Goal: Task Accomplishment & Management: Manage account settings

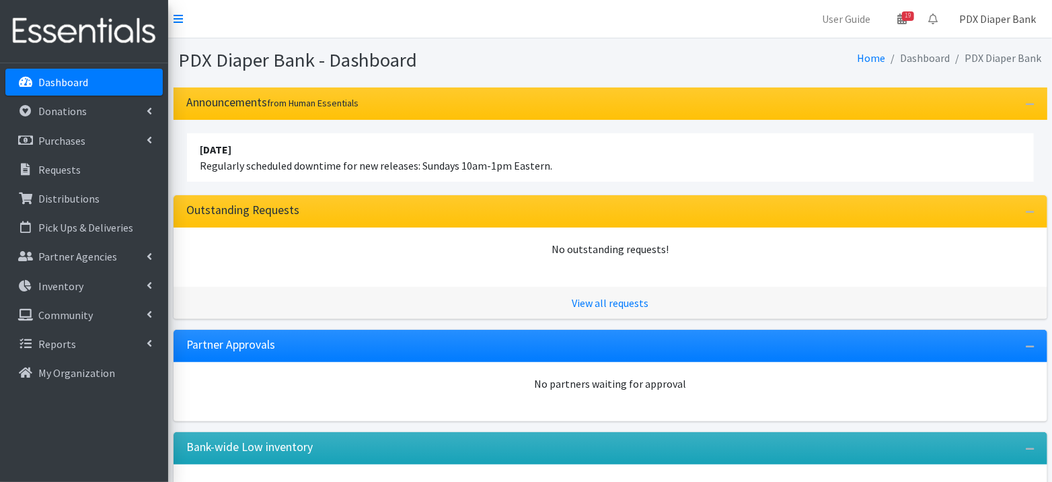
click at [1009, 17] on link "PDX Diaper Bank" at bounding box center [998, 18] width 98 height 27
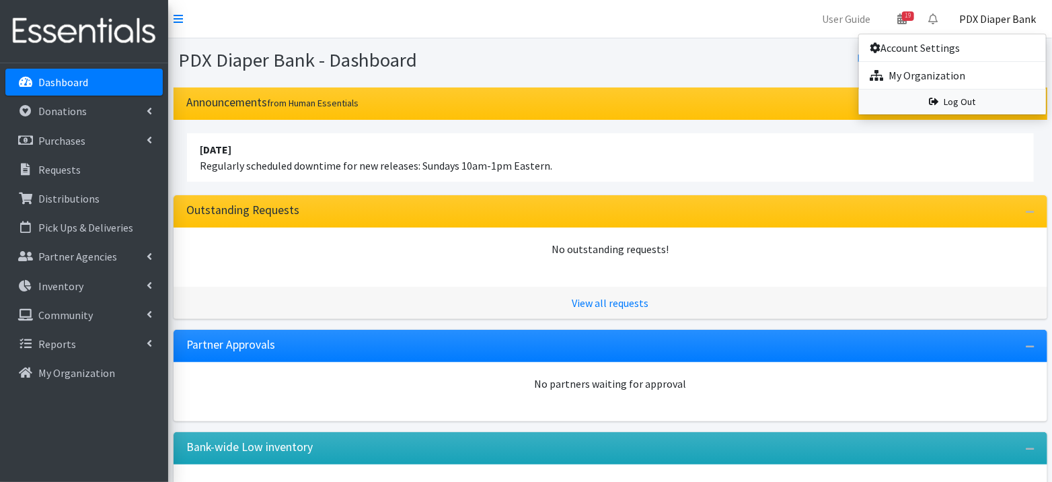
click at [954, 101] on link "Log Out" at bounding box center [952, 101] width 187 height 25
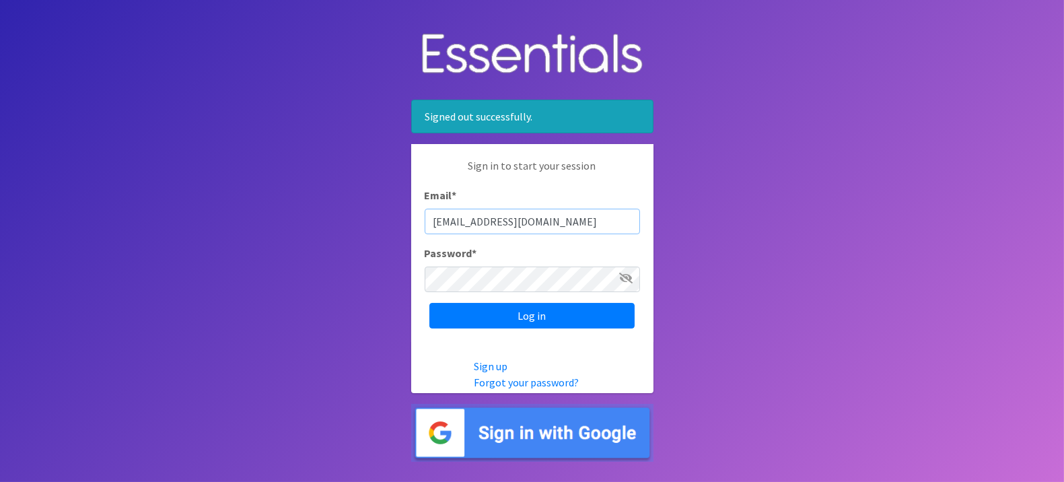
click at [492, 220] on input "info@pdxdiaperbank.org" at bounding box center [532, 222] width 215 height 26
type input "pdxdiaperbank@pdxdiaperbank.org"
click at [529, 318] on input "Log in" at bounding box center [531, 316] width 205 height 26
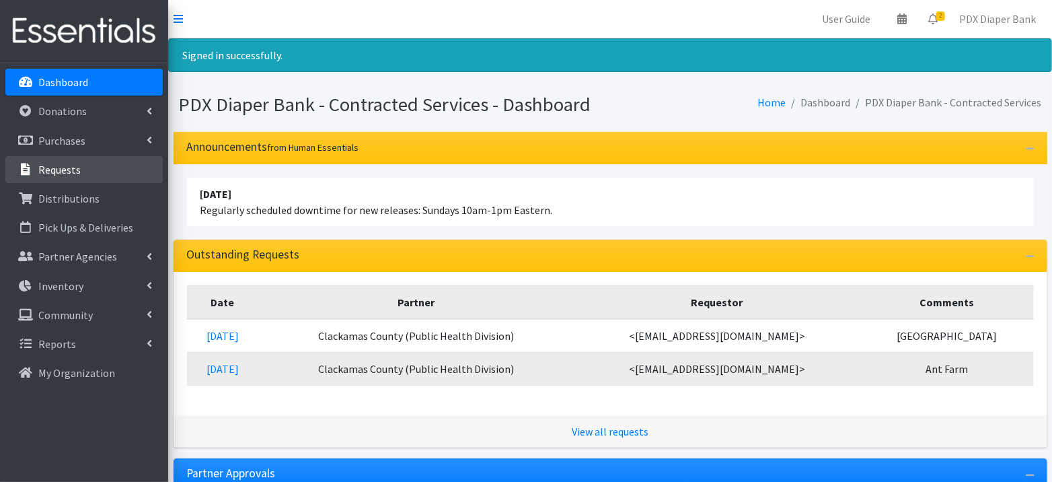
click at [101, 175] on link "Requests" at bounding box center [83, 169] width 157 height 27
